Goal: Check status: Check status

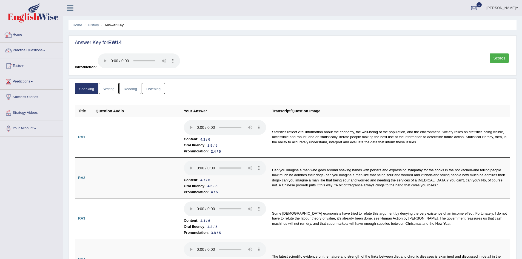
click at [17, 40] on link "Home" at bounding box center [31, 34] width 62 height 14
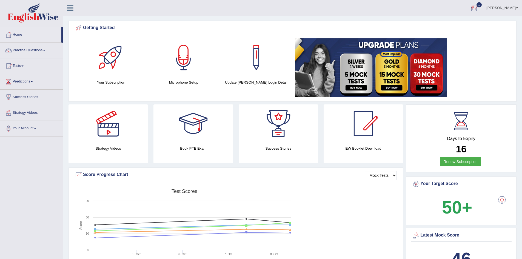
click at [470, 10] on div at bounding box center [474, 8] width 8 height 8
click at [445, 29] on span "Exam evaluated" at bounding box center [441, 27] width 73 height 4
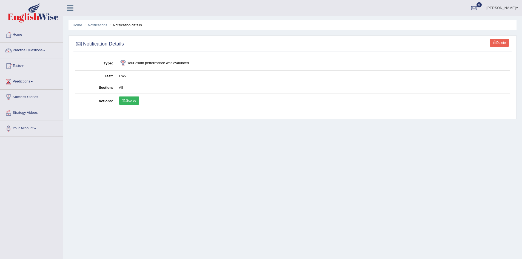
click at [138, 98] on link "Scores" at bounding box center [129, 100] width 20 height 8
click at [100, 25] on link "Notifications" at bounding box center [97, 25] width 19 height 4
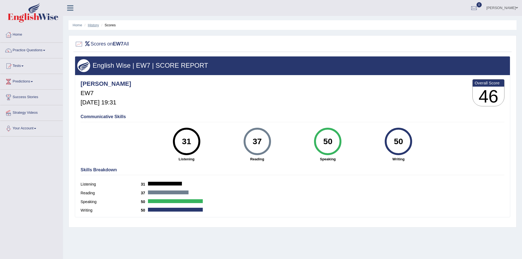
click at [91, 23] on link "History" at bounding box center [93, 25] width 11 height 4
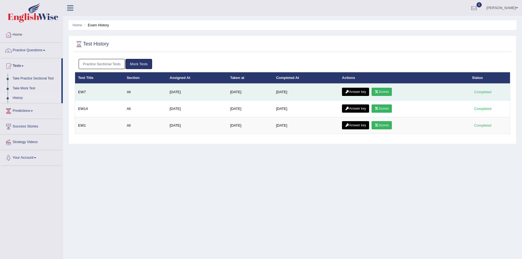
click at [356, 90] on link "Answer key" at bounding box center [355, 92] width 27 height 8
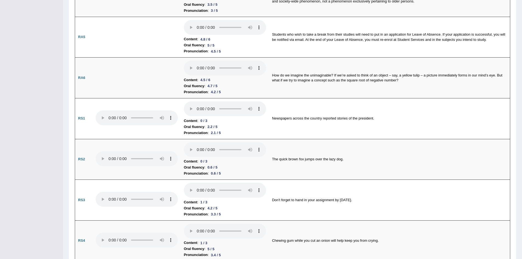
scroll to position [269, 0]
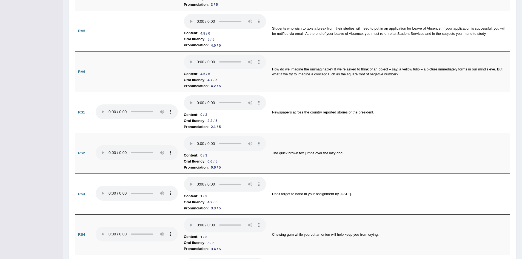
drag, startPoint x: 526, startPoint y: 36, endPoint x: 526, endPoint y: 76, distance: 39.4
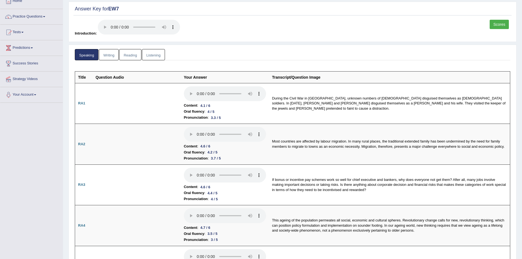
scroll to position [0, 0]
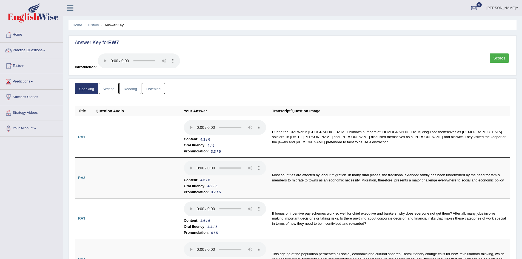
click at [110, 91] on link "Writing" at bounding box center [109, 88] width 20 height 11
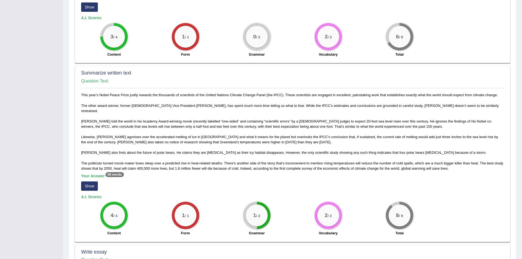
scroll to position [197, 0]
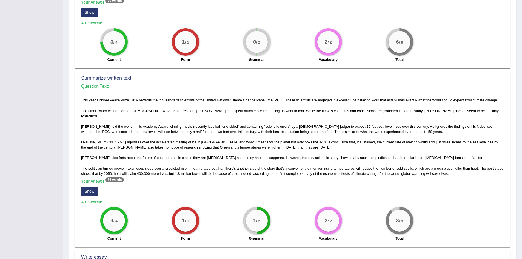
click at [82, 190] on button "Show" at bounding box center [89, 191] width 17 height 9
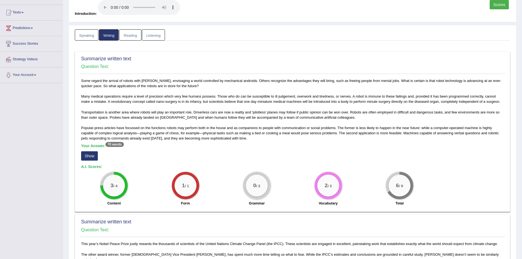
scroll to position [54, 0]
click at [88, 154] on button "Show" at bounding box center [89, 155] width 17 height 9
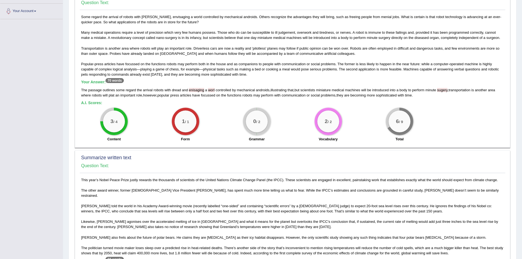
scroll to position [48, 0]
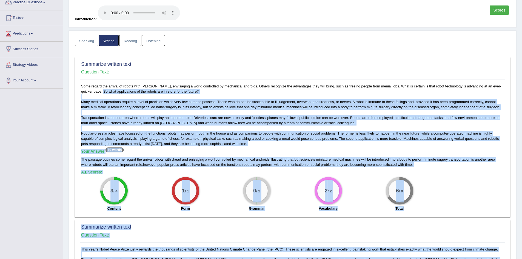
drag, startPoint x: 498, startPoint y: 85, endPoint x: 526, endPoint y: 78, distance: 28.3
click at [522, 78] on html "Toggle navigation Home Practice Questions Speaking Practice Read Aloud Repeat S…" at bounding box center [261, 81] width 522 height 259
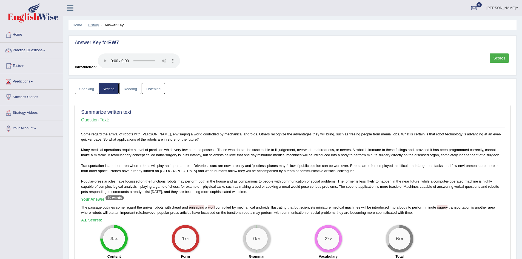
click at [96, 24] on link "History" at bounding box center [93, 25] width 11 height 4
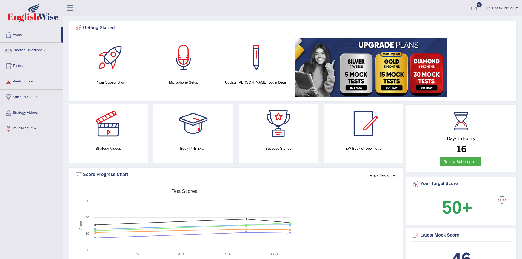
click at [476, 8] on div at bounding box center [474, 8] width 8 height 8
click at [433, 22] on strong "See All Alerts" at bounding box center [439, 23] width 24 height 4
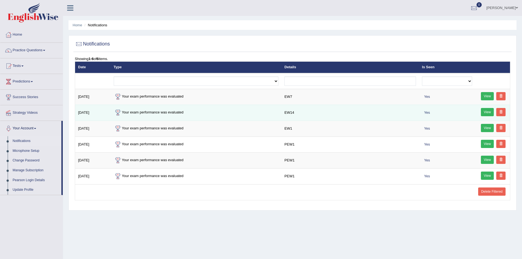
click at [483, 114] on link "View" at bounding box center [487, 112] width 13 height 8
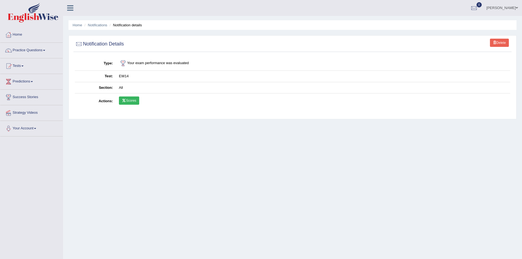
click at [126, 97] on link "Scores" at bounding box center [129, 100] width 20 height 8
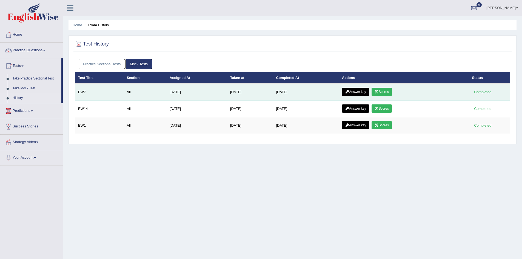
click at [379, 92] on icon at bounding box center [376, 91] width 4 height 3
